Goal: Navigation & Orientation: Find specific page/section

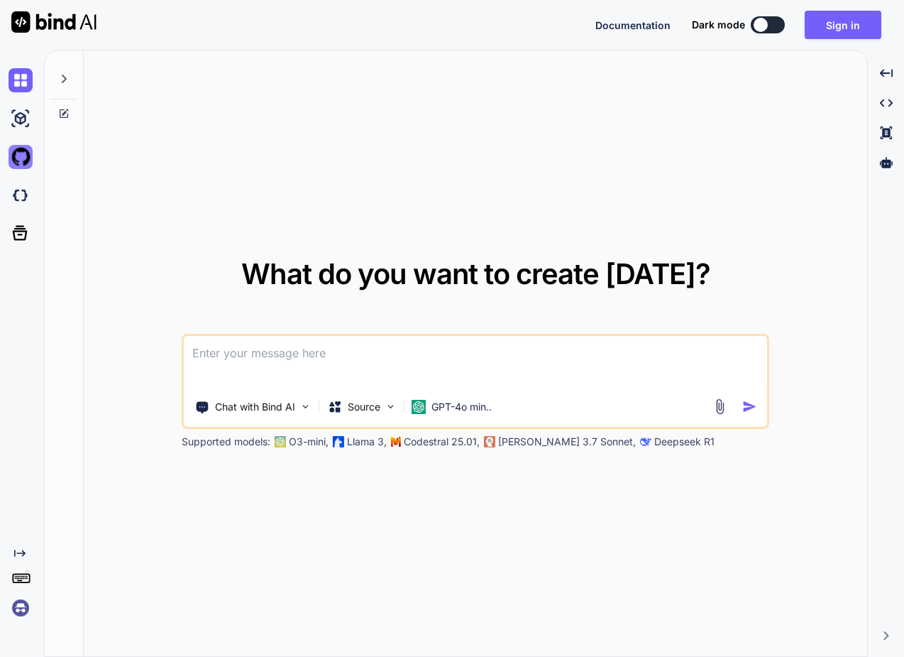
click at [26, 166] on img at bounding box center [21, 157] width 24 height 24
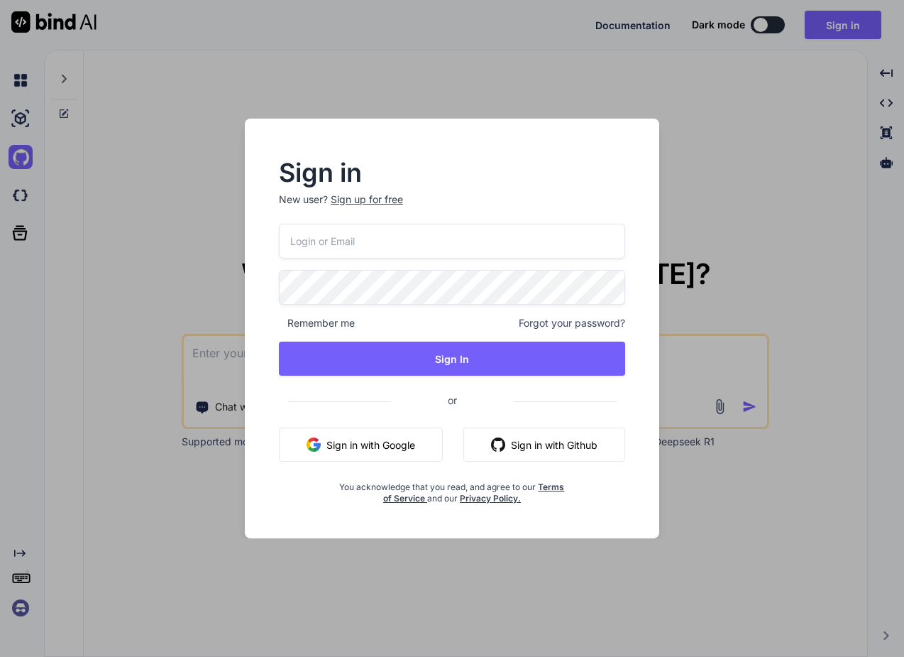
click at [105, 174] on div "Sign in New user? Sign up for free Remember me Forgot your password? Sign In or…" at bounding box center [452, 328] width 904 height 657
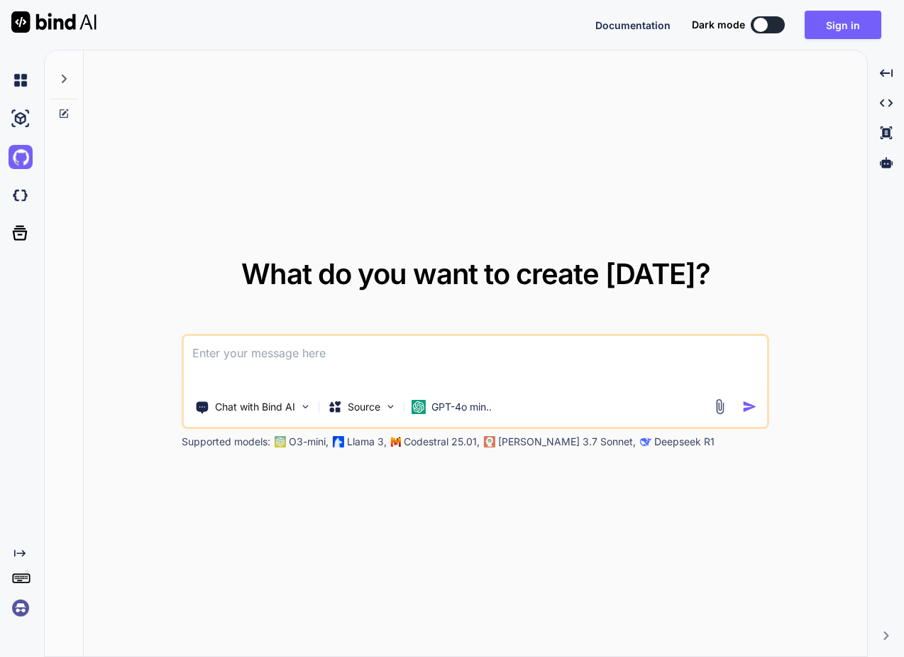
click at [105, 174] on div "What do you want to create [DATE]? Chat with Bind AI Source GPT-4o min.. Suppor…" at bounding box center [476, 353] width 784 height 607
click at [21, 121] on img at bounding box center [21, 118] width 24 height 24
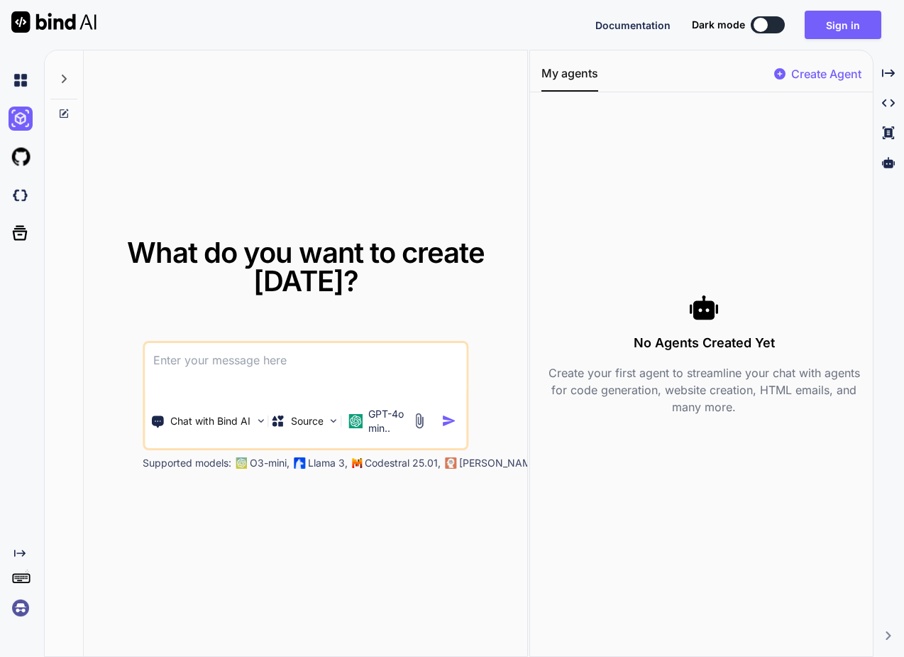
click at [23, 614] on img at bounding box center [21, 608] width 24 height 24
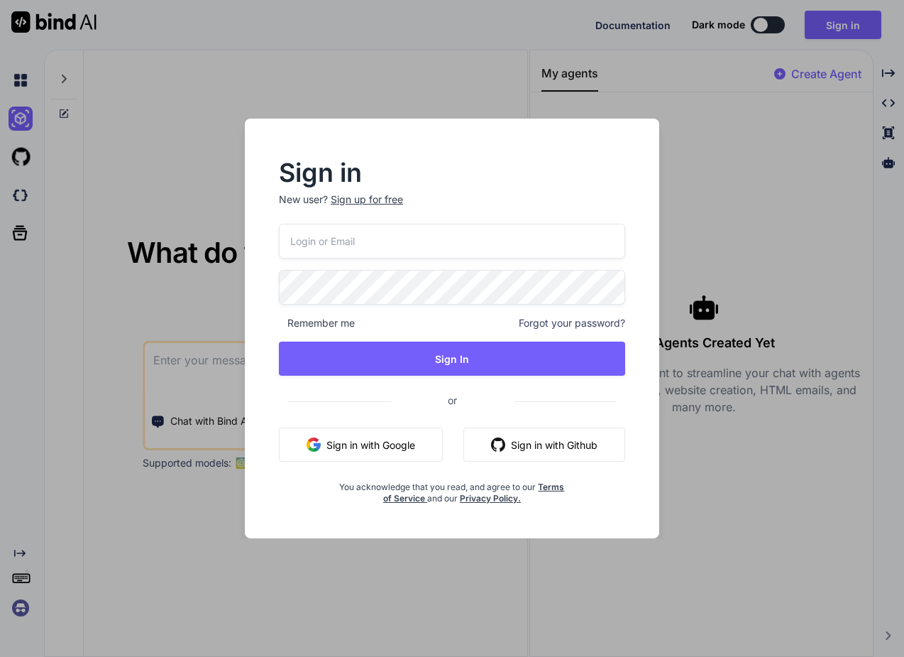
click at [215, 345] on div "Sign in New user? Sign up for free Remember me Forgot your password? Sign In or…" at bounding box center [452, 328] width 904 height 657
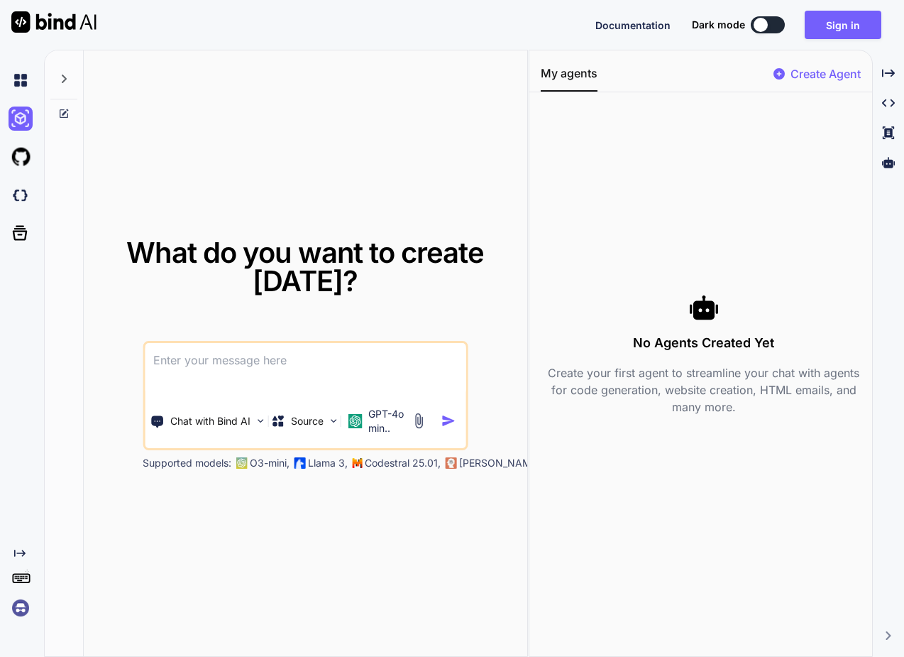
type textarea "x"
drag, startPoint x: 529, startPoint y: 236, endPoint x: 666, endPoint y: 234, distance: 137.7
click at [666, 234] on div "What do you want to create [DATE]? Chat with Bind AI Source GPT-4o min.. Suppor…" at bounding box center [474, 353] width 860 height 607
drag, startPoint x: 454, startPoint y: 190, endPoint x: 467, endPoint y: 336, distance: 146.8
click at [0, 0] on div "Documentation Dark mode Sign in Created with Pixso. Created with Pixso. What do…" at bounding box center [452, 328] width 904 height 657
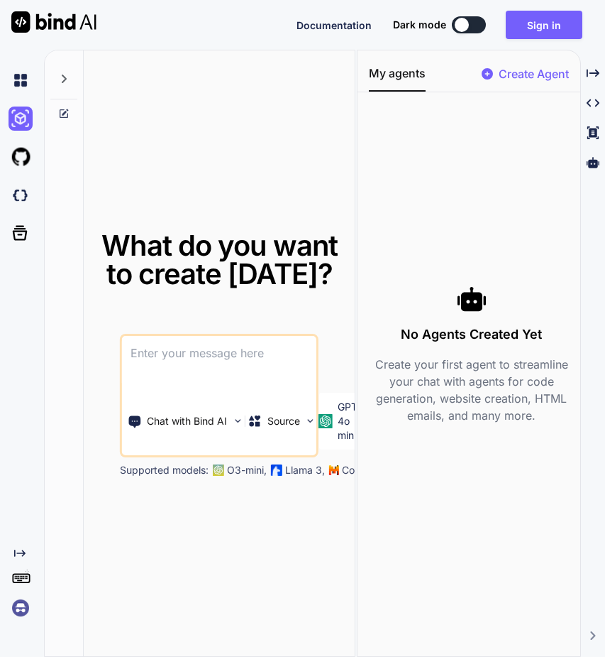
click at [27, 603] on img at bounding box center [21, 608] width 24 height 24
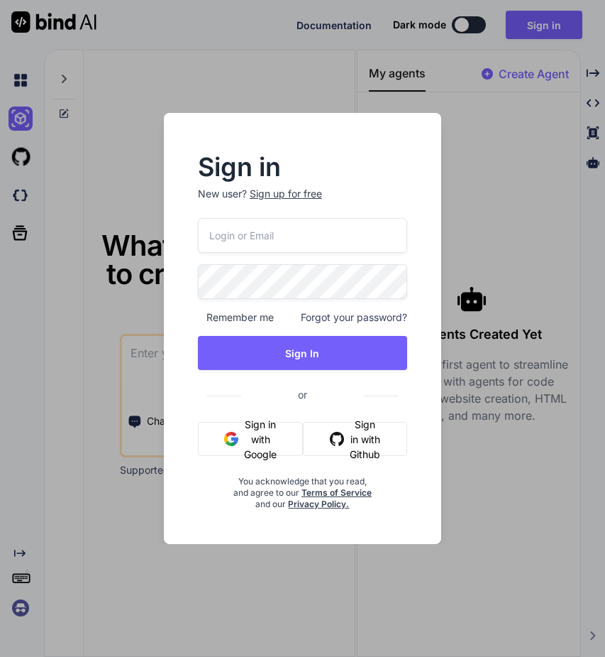
click at [28, 600] on div "Sign in New user? Sign up for free Remember me Forgot your password? Sign In or…" at bounding box center [302, 328] width 605 height 657
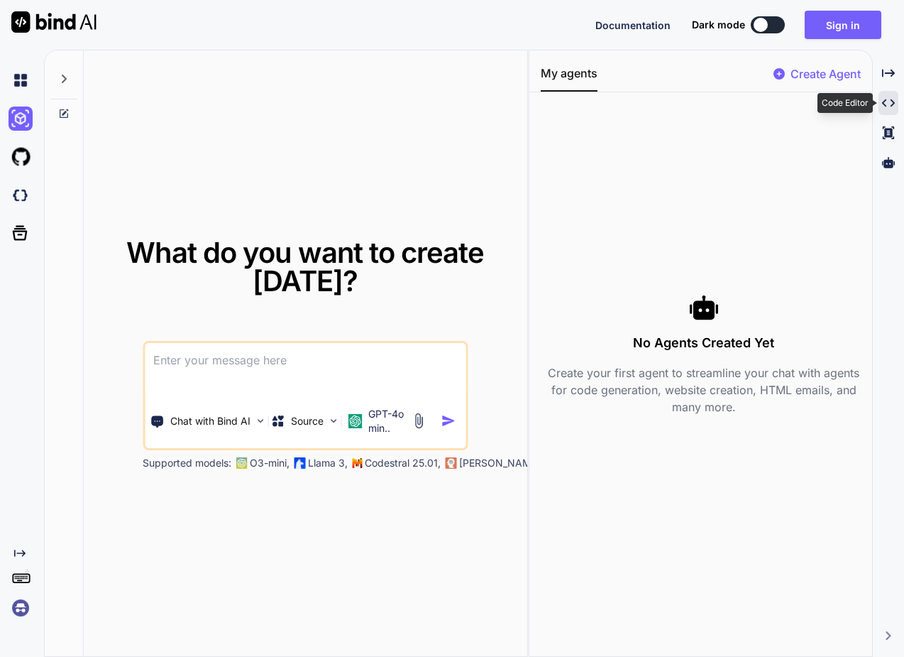
click at [891, 106] on icon "Created with Pixso." at bounding box center [888, 103] width 13 height 13
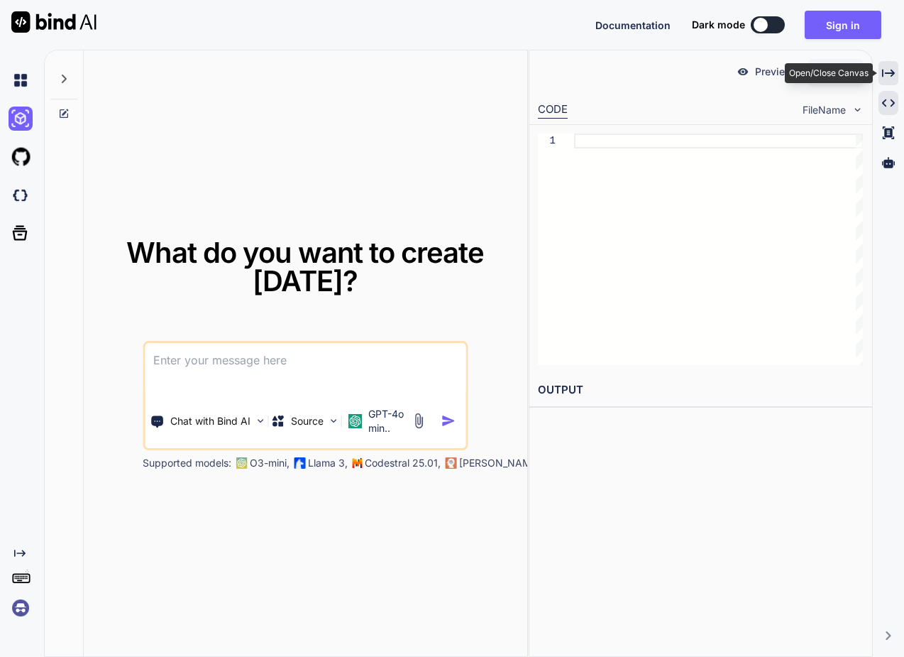
click at [896, 81] on div "Created with Pixso." at bounding box center [889, 73] width 20 height 24
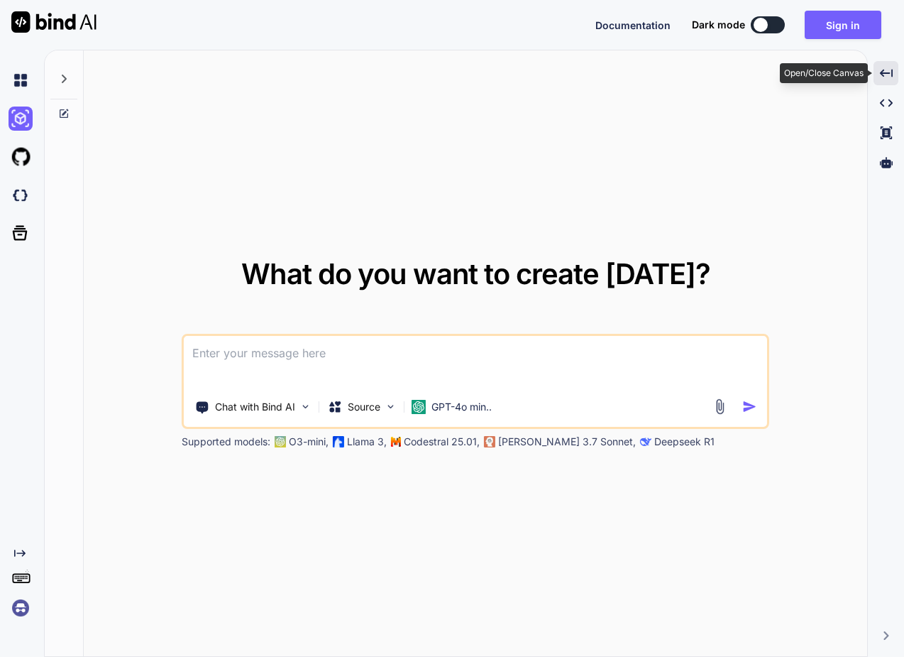
click at [889, 81] on div "Created with Pixso." at bounding box center [886, 73] width 25 height 24
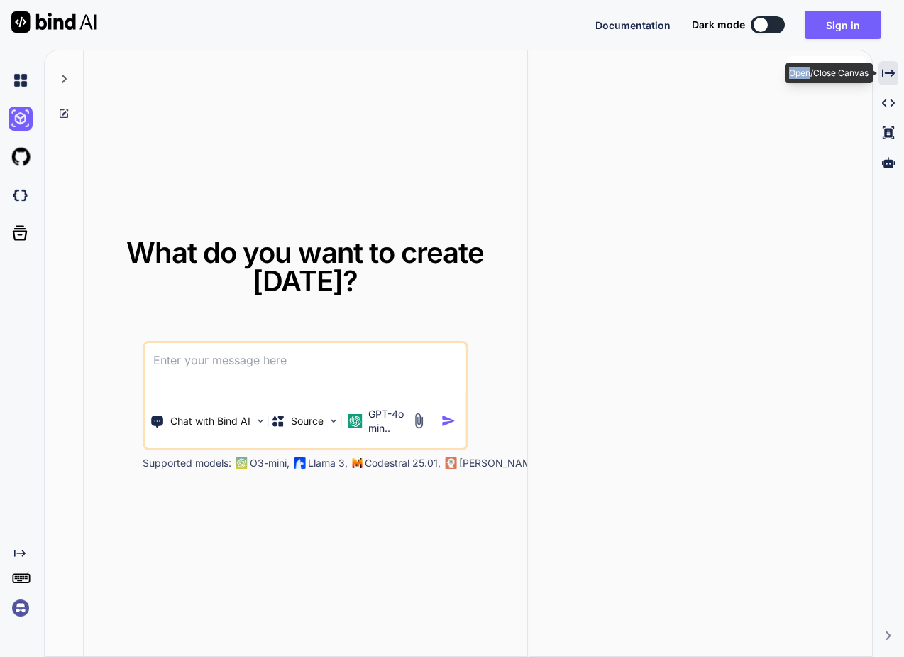
click at [889, 81] on div "Created with Pixso." at bounding box center [889, 73] width 20 height 24
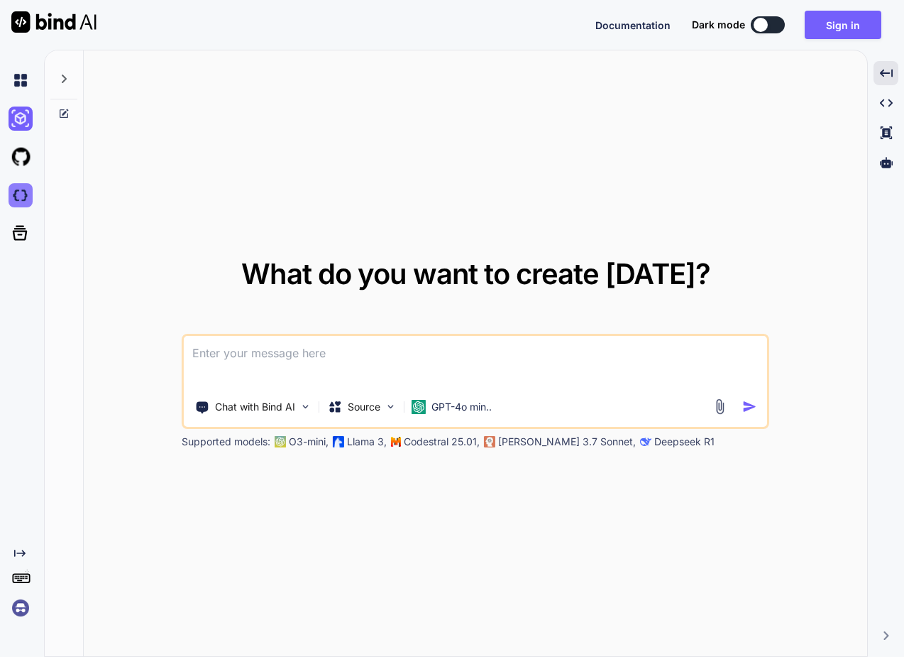
click at [28, 194] on img at bounding box center [21, 195] width 24 height 24
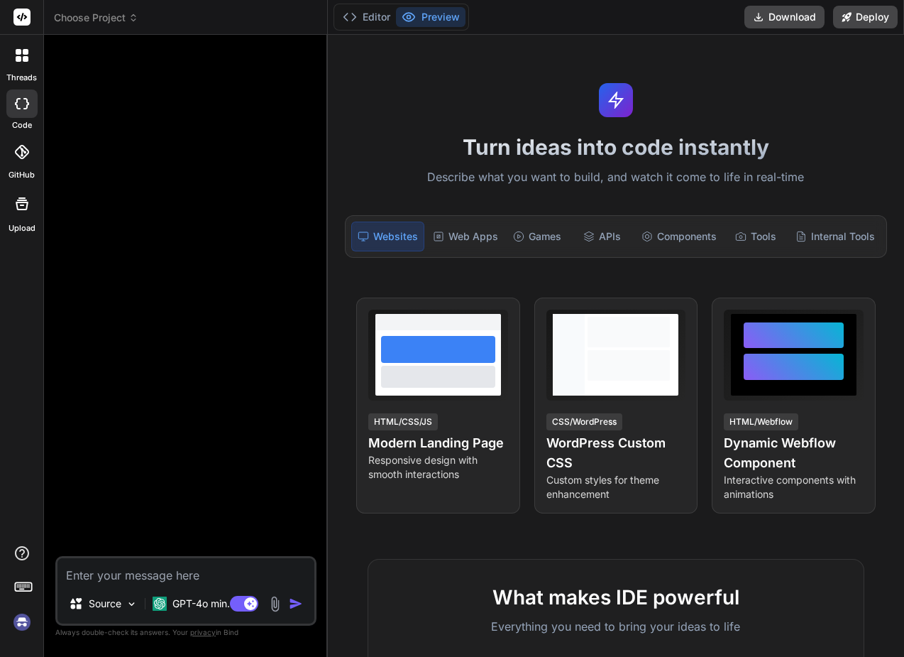
type textarea "x"
